Goal: Find contact information: Find contact information

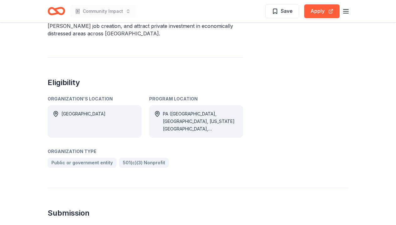
scroll to position [235, 0]
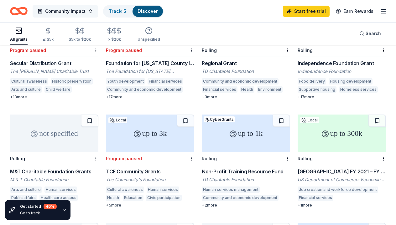
scroll to position [222, 0]
click at [76, 11] on span "Community Impact" at bounding box center [65, 12] width 40 height 8
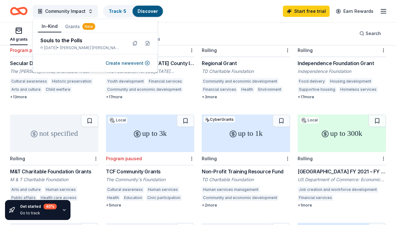
click at [49, 28] on button "In-Kind" at bounding box center [50, 27] width 24 height 12
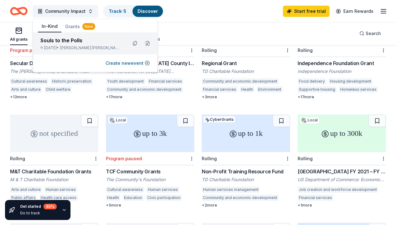
click at [93, 43] on div "Souls to the Polls" at bounding box center [81, 41] width 82 height 8
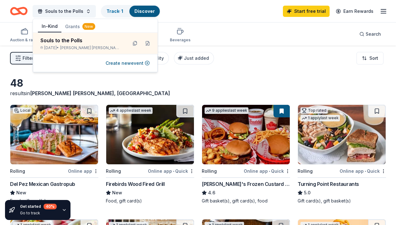
click at [212, 24] on div "Auction & raffle Meals Snacks Desserts Alcohol Beverages Search" at bounding box center [198, 34] width 376 height 23
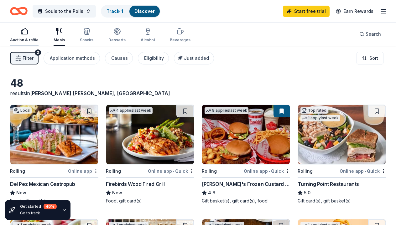
click at [21, 33] on icon "button" at bounding box center [25, 32] width 8 height 8
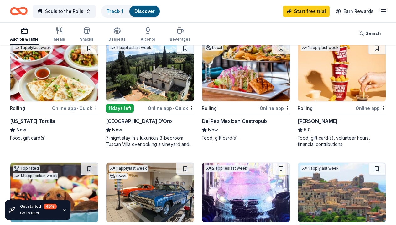
scroll to position [199, 0]
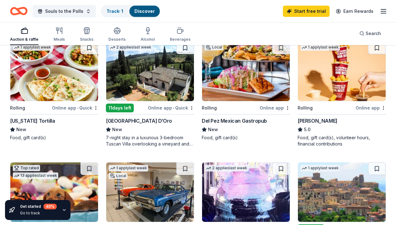
click at [133, 119] on div "[GEOGRAPHIC_DATA] D’Oro" at bounding box center [139, 121] width 66 height 8
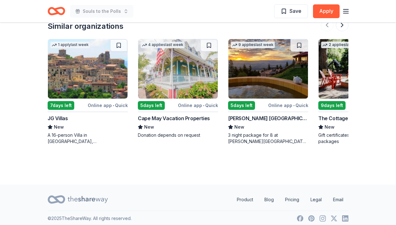
scroll to position [814, 0]
click at [341, 194] on link "Email" at bounding box center [338, 200] width 20 height 13
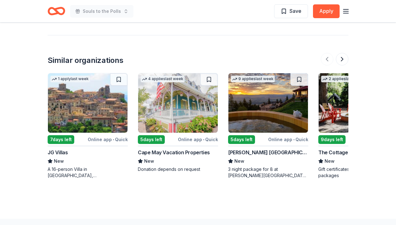
scroll to position [778, 0]
